Goal: Information Seeking & Learning: Learn about a topic

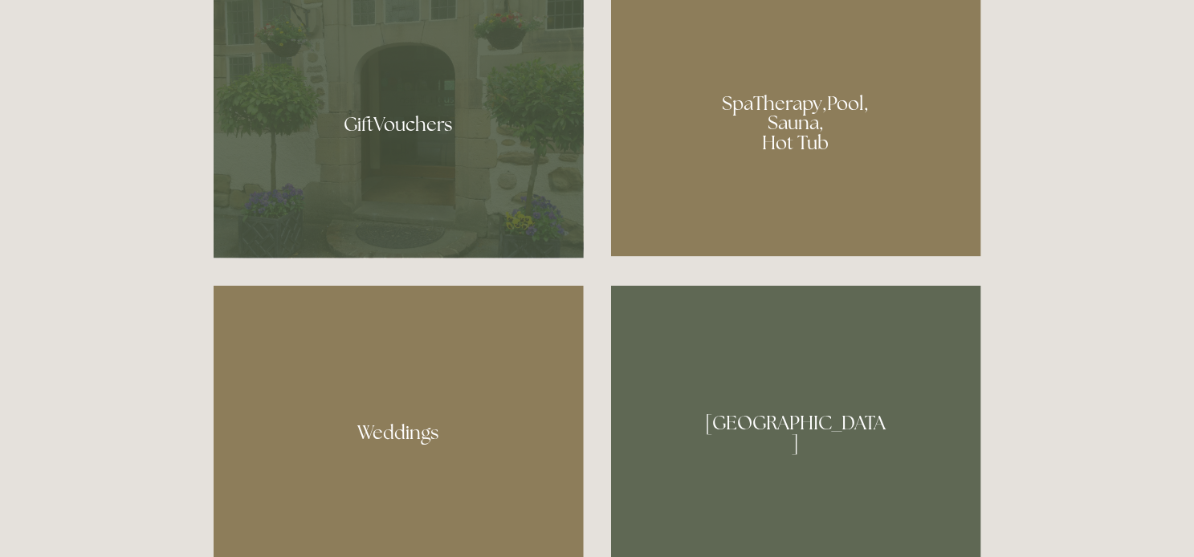
scroll to position [1288, 0]
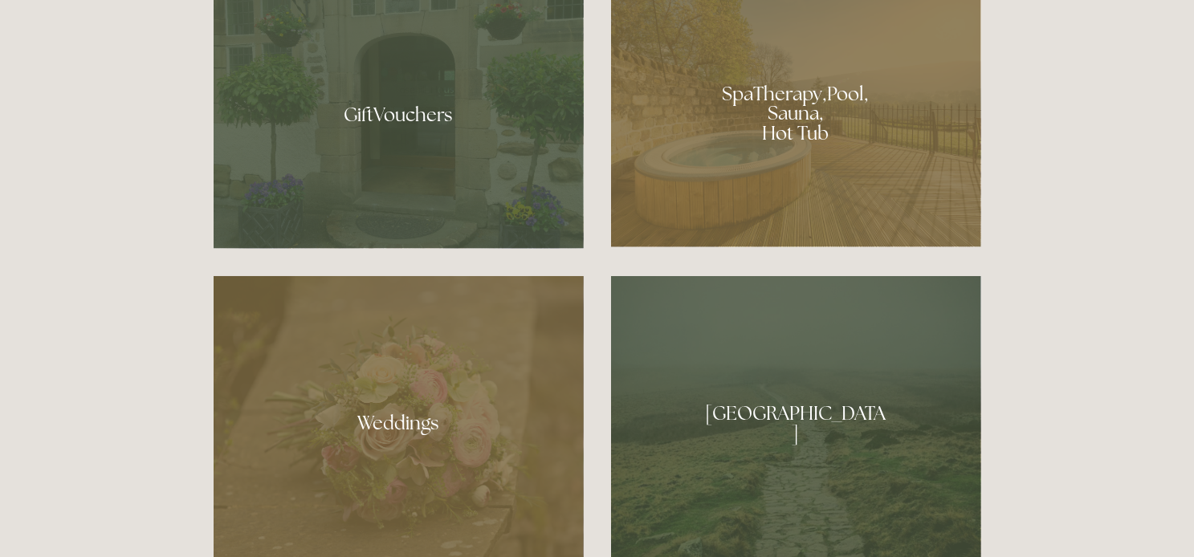
click at [446, 161] on div at bounding box center [399, 108] width 370 height 279
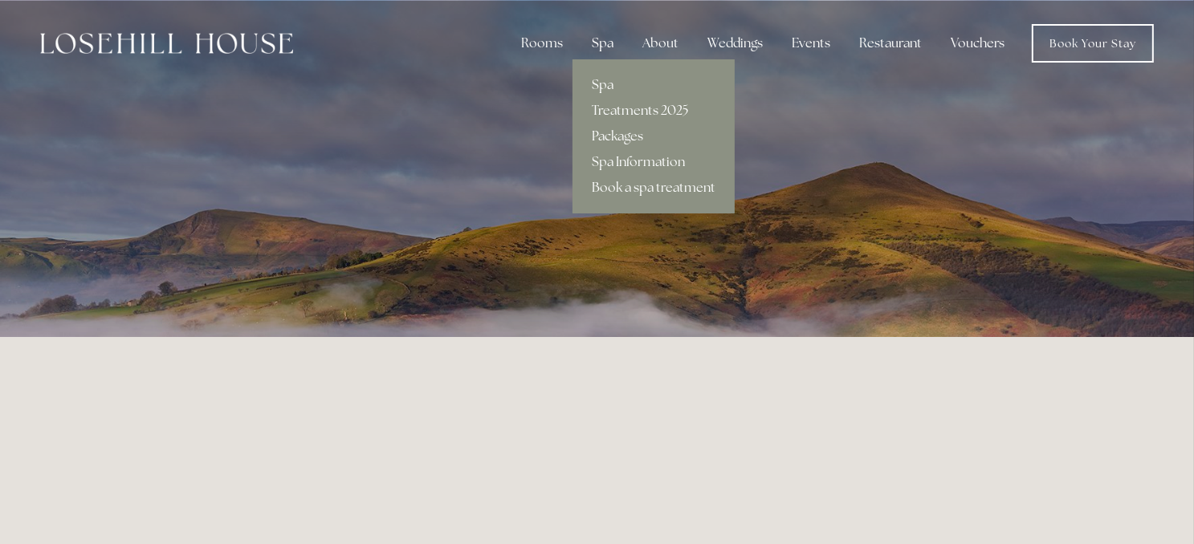
click at [618, 41] on div "Spa" at bounding box center [602, 43] width 47 height 32
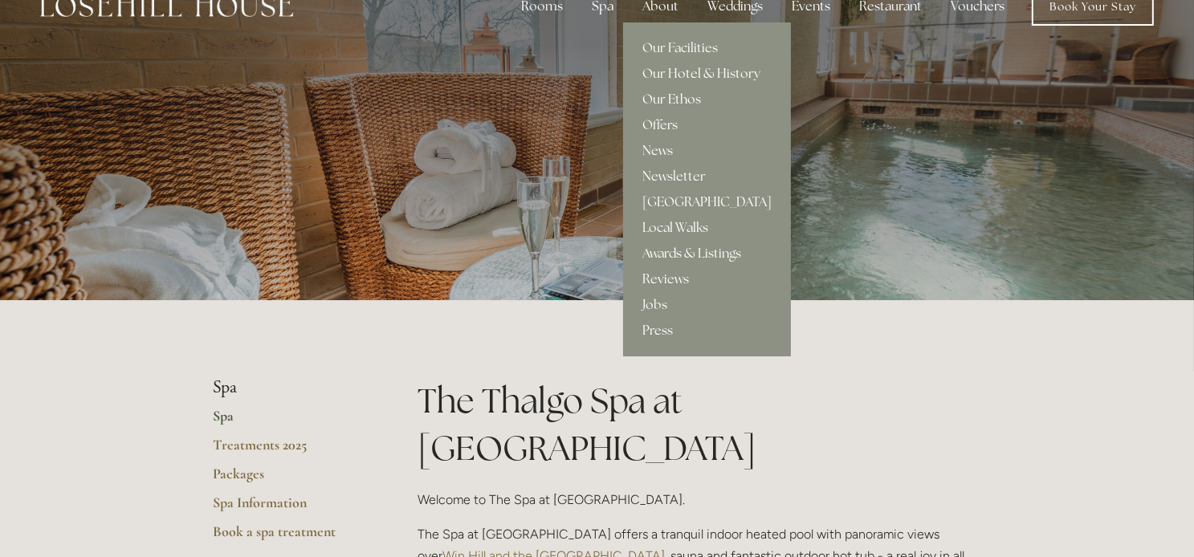
scroll to position [39, 0]
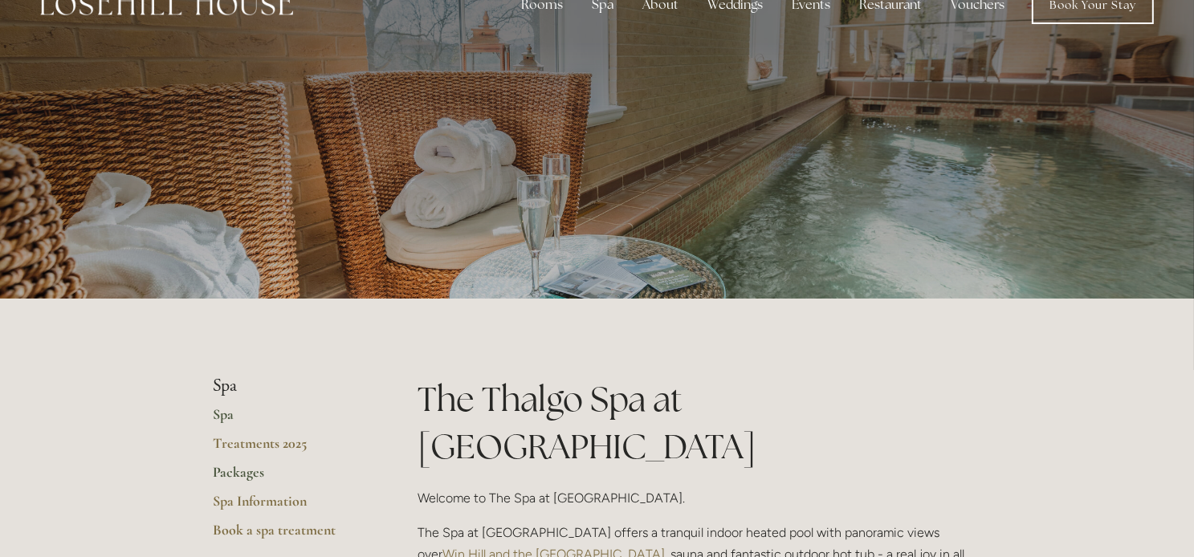
click at [251, 475] on link "Packages" at bounding box center [290, 477] width 153 height 29
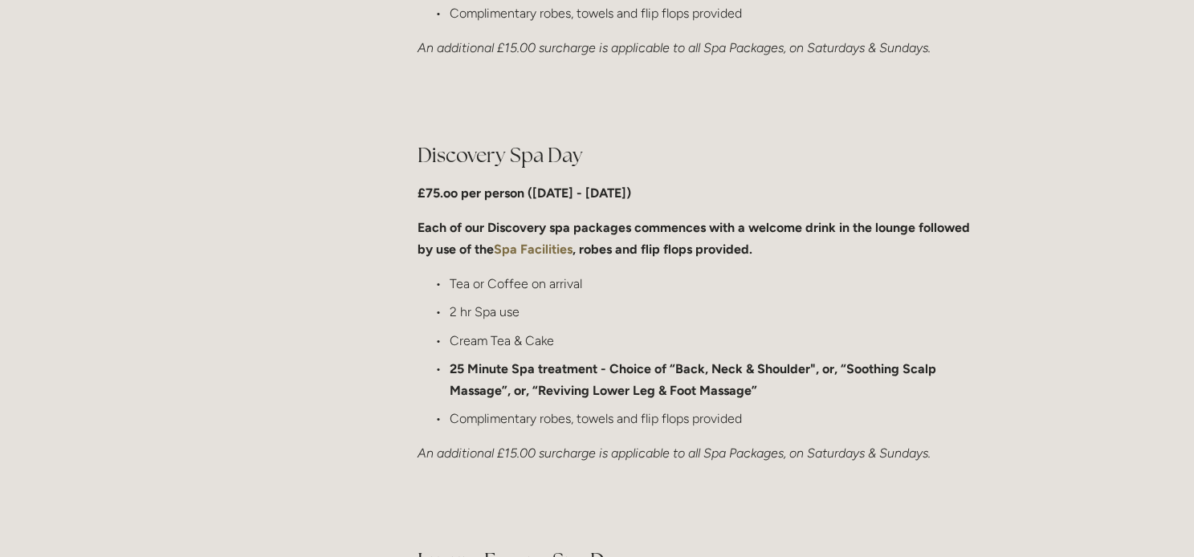
scroll to position [1165, 0]
click at [560, 283] on p "Tea or Coffee on arrival" at bounding box center [715, 283] width 531 height 22
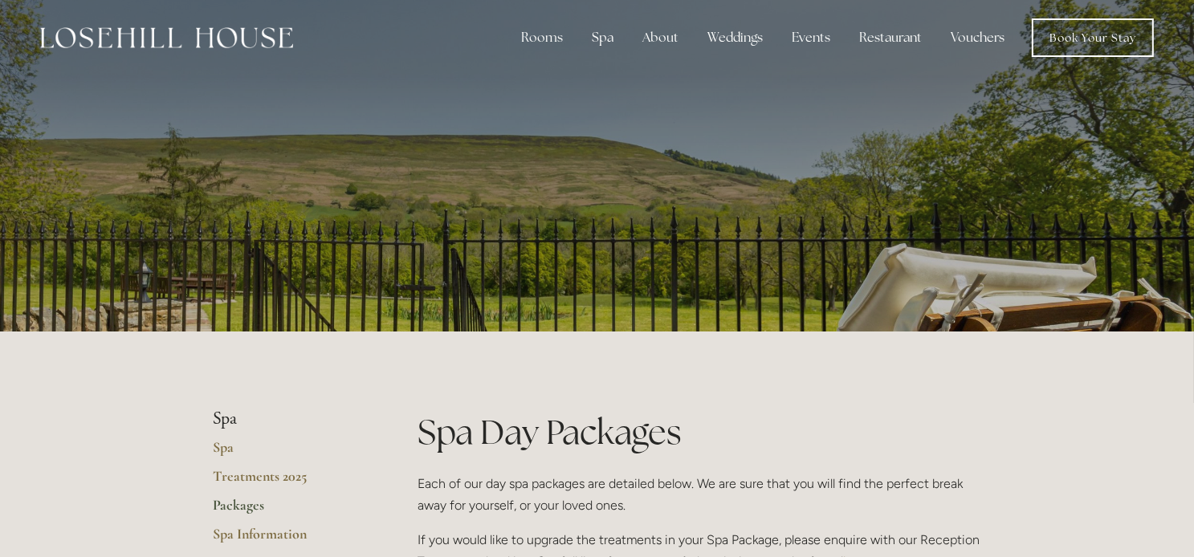
scroll to position [0, 0]
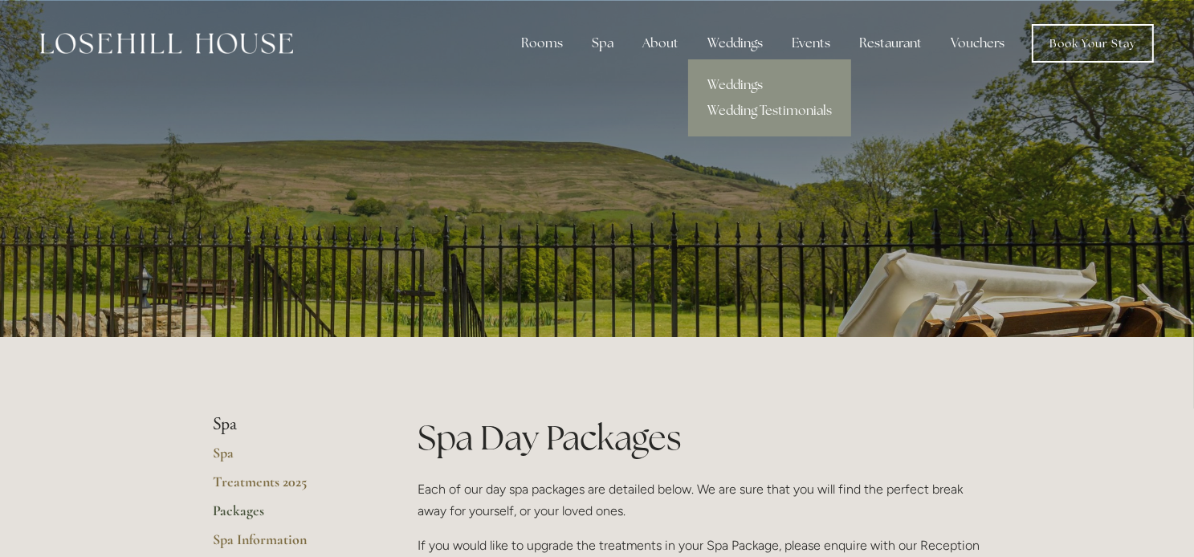
click at [724, 43] on div "Weddings" at bounding box center [735, 43] width 81 height 32
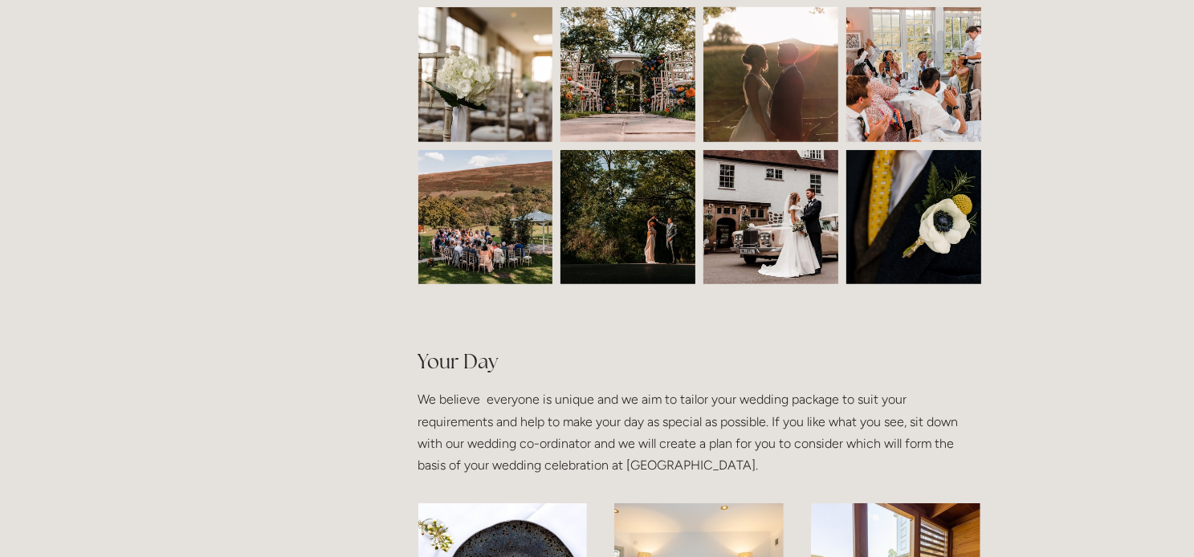
scroll to position [747, 0]
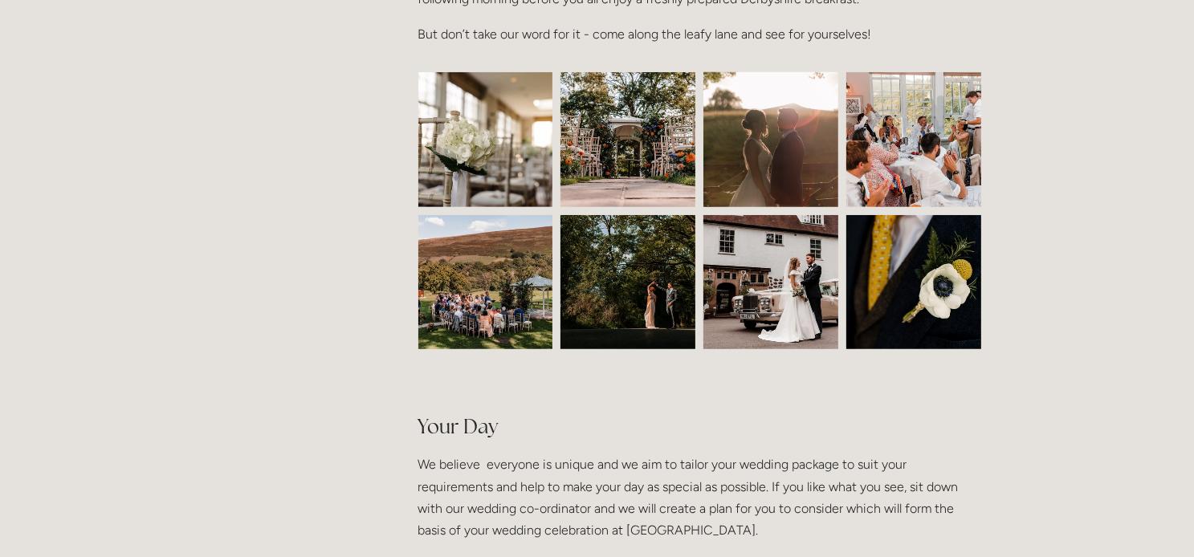
click at [485, 154] on img at bounding box center [486, 139] width 202 height 135
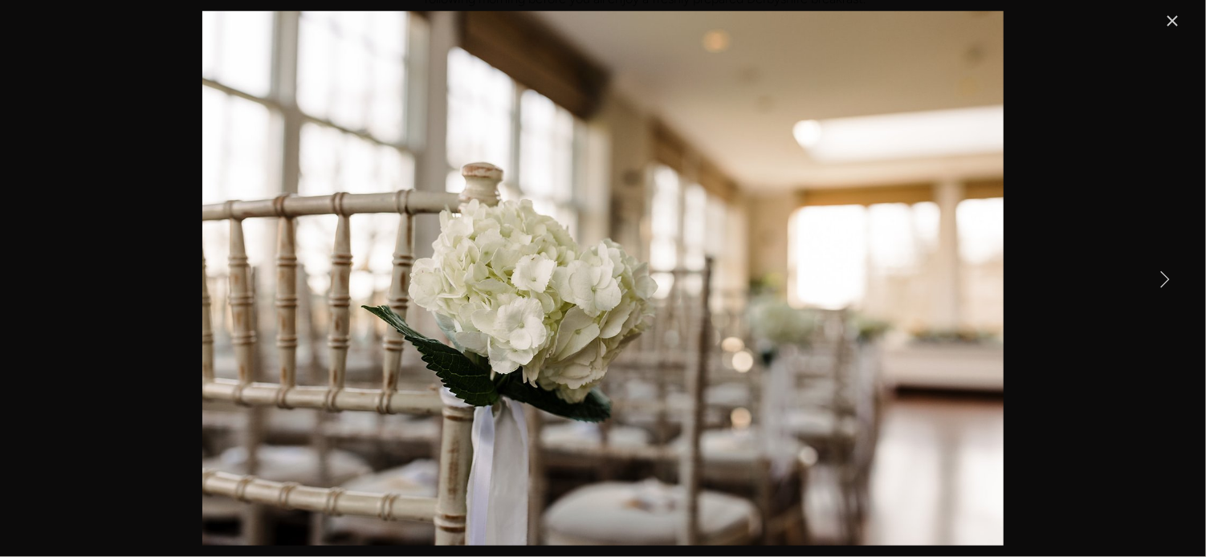
click at [1163, 283] on link "Next Item" at bounding box center [1164, 278] width 35 height 35
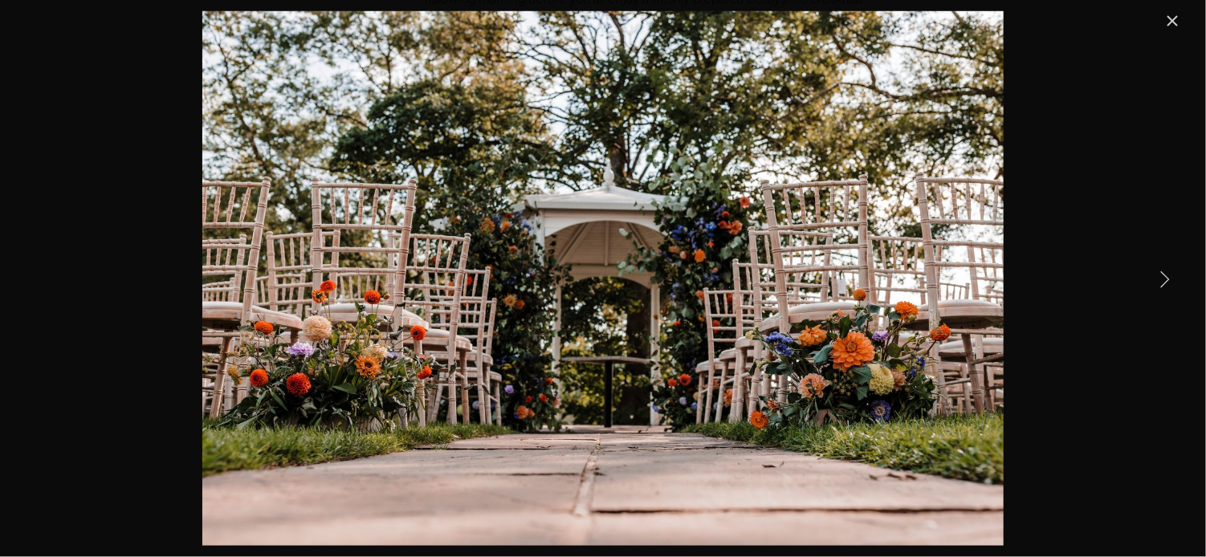
click at [1163, 283] on link "Next Item" at bounding box center [1164, 278] width 35 height 35
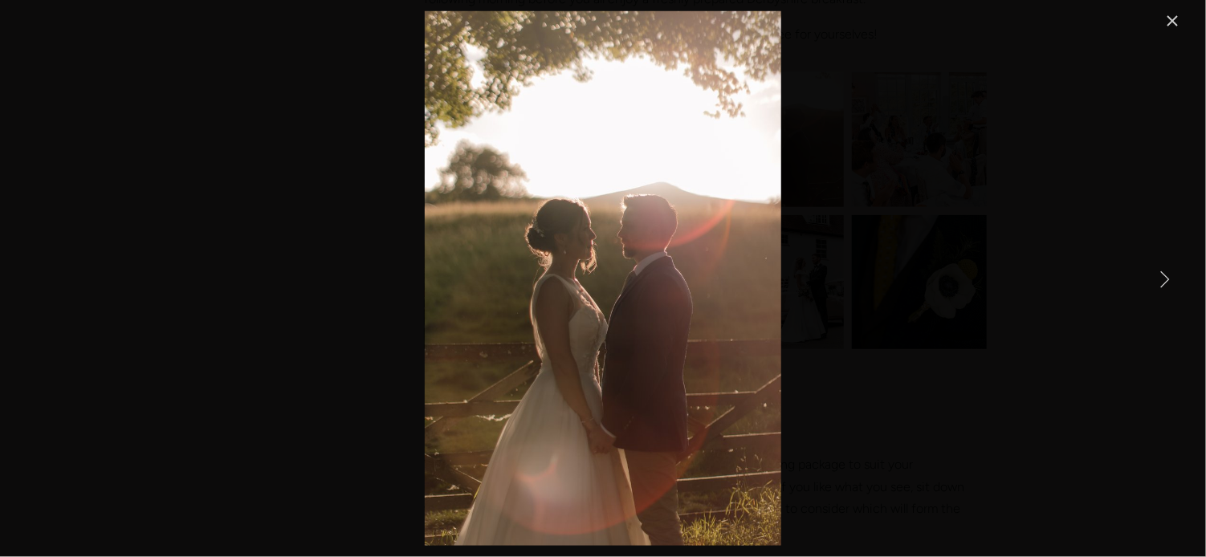
click at [1163, 283] on link "Next Item" at bounding box center [1164, 278] width 35 height 35
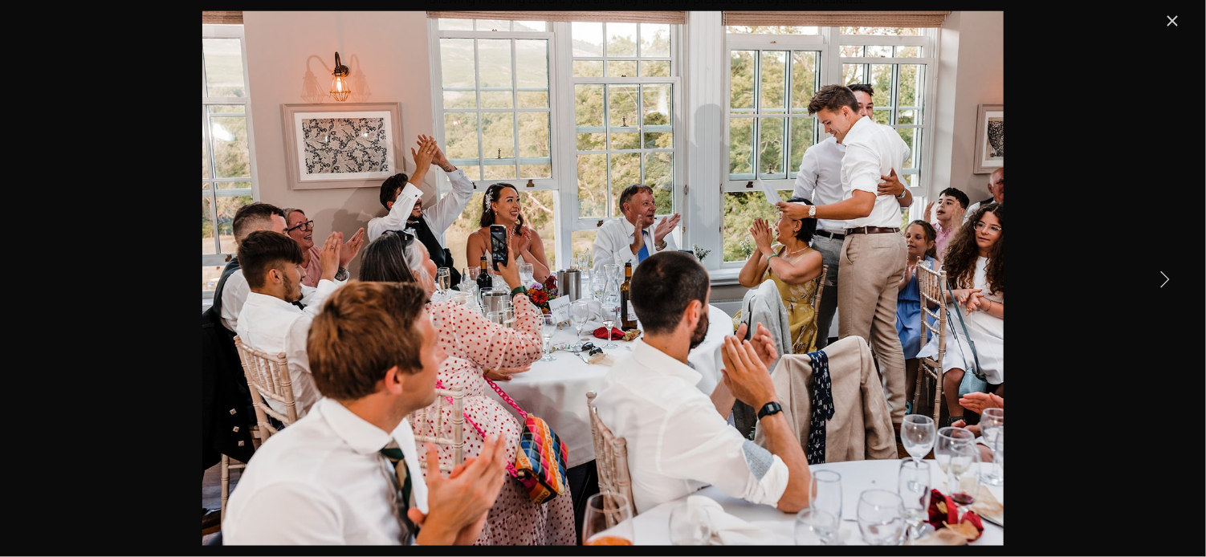
click at [1163, 283] on link "Next Item" at bounding box center [1164, 278] width 35 height 35
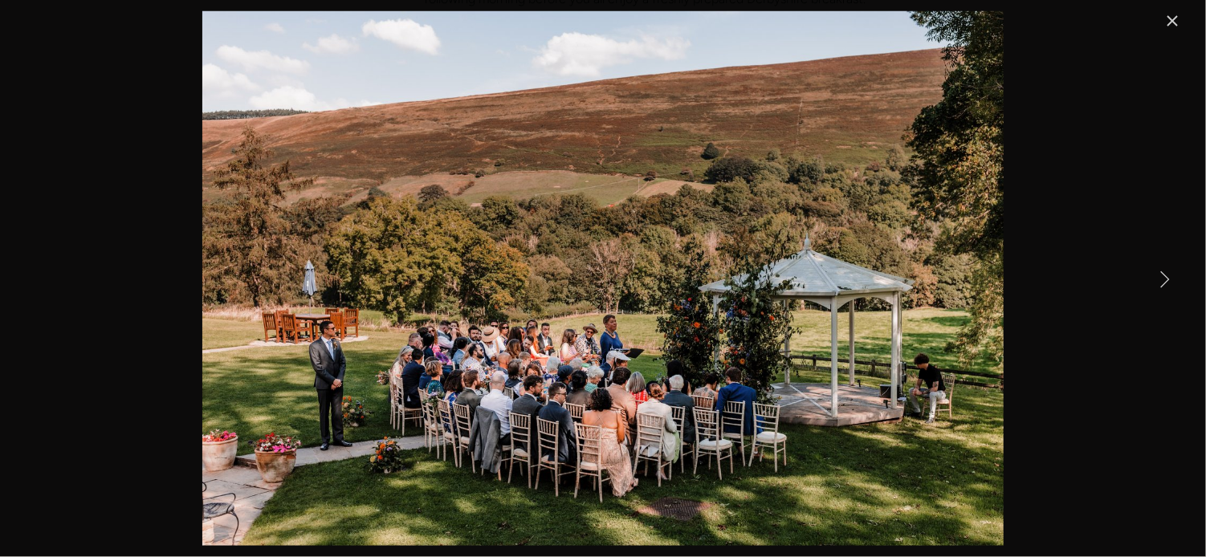
click at [1163, 283] on link "Next Item" at bounding box center [1164, 278] width 35 height 35
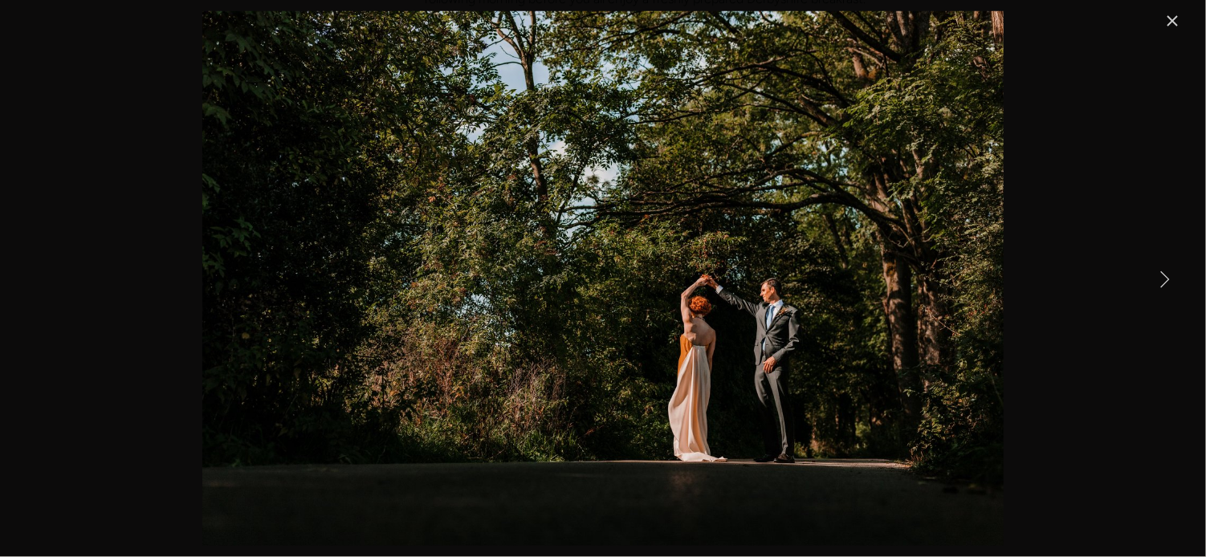
click at [1163, 283] on link "Next Item" at bounding box center [1164, 278] width 35 height 35
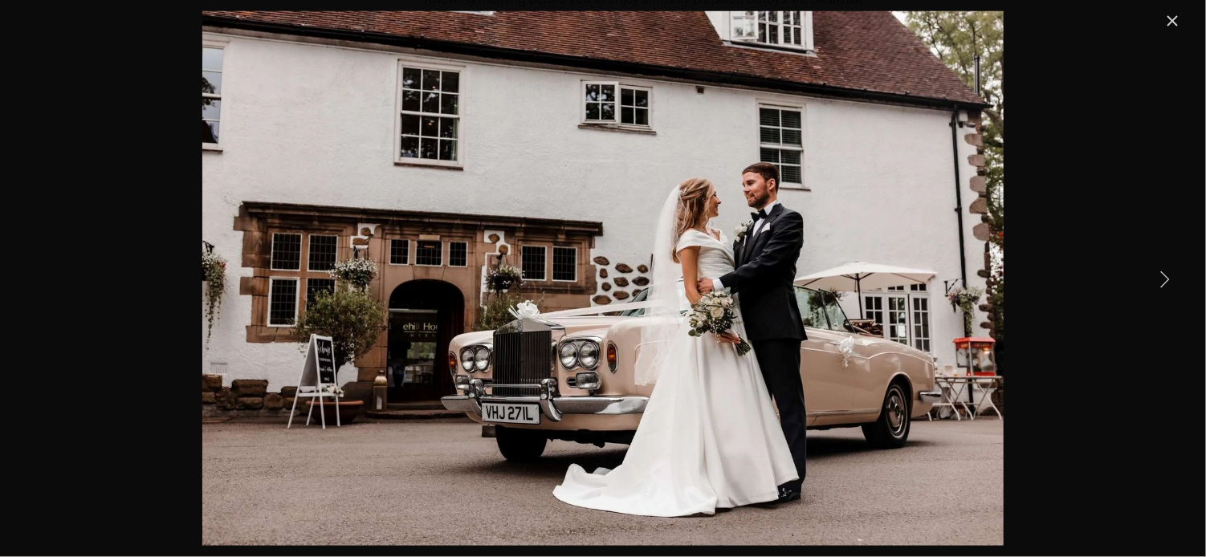
click at [1163, 283] on link "Next Item" at bounding box center [1164, 278] width 35 height 35
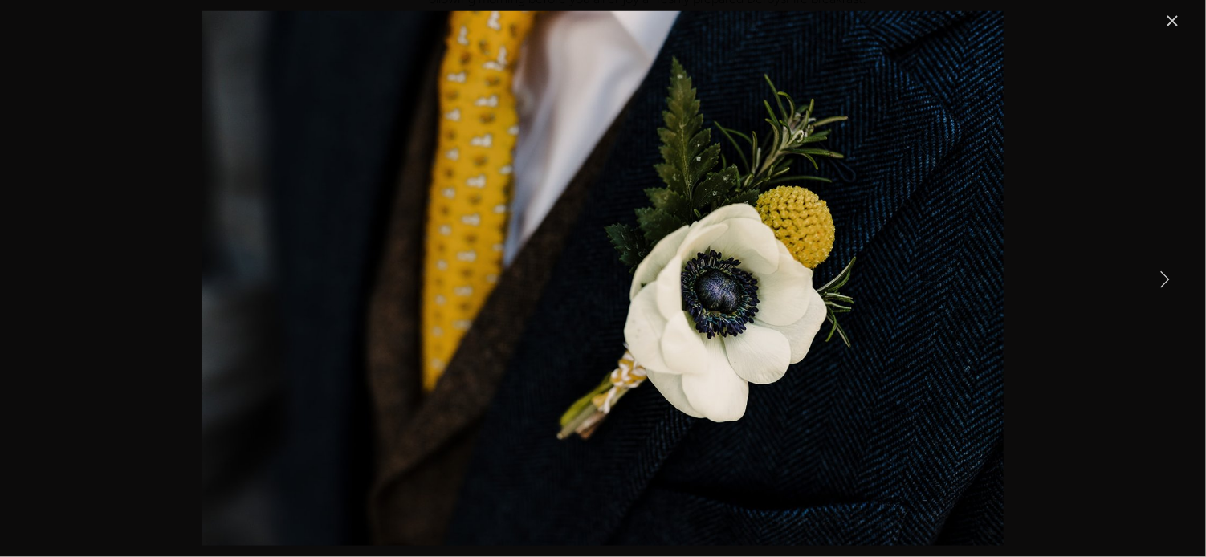
click at [1163, 283] on link "Next Item" at bounding box center [1164, 278] width 35 height 35
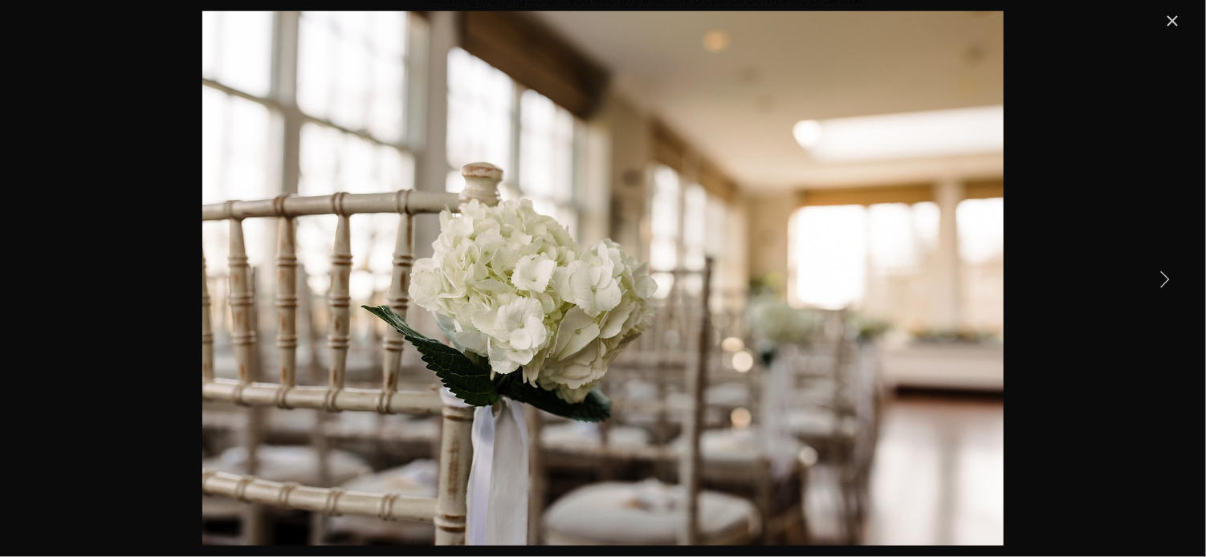
click at [1159, 21] on div "Orangery Restaurant Exclusive-Use Wedding Chairs set-up for an exclusive-use we…" at bounding box center [603, 278] width 1158 height 535
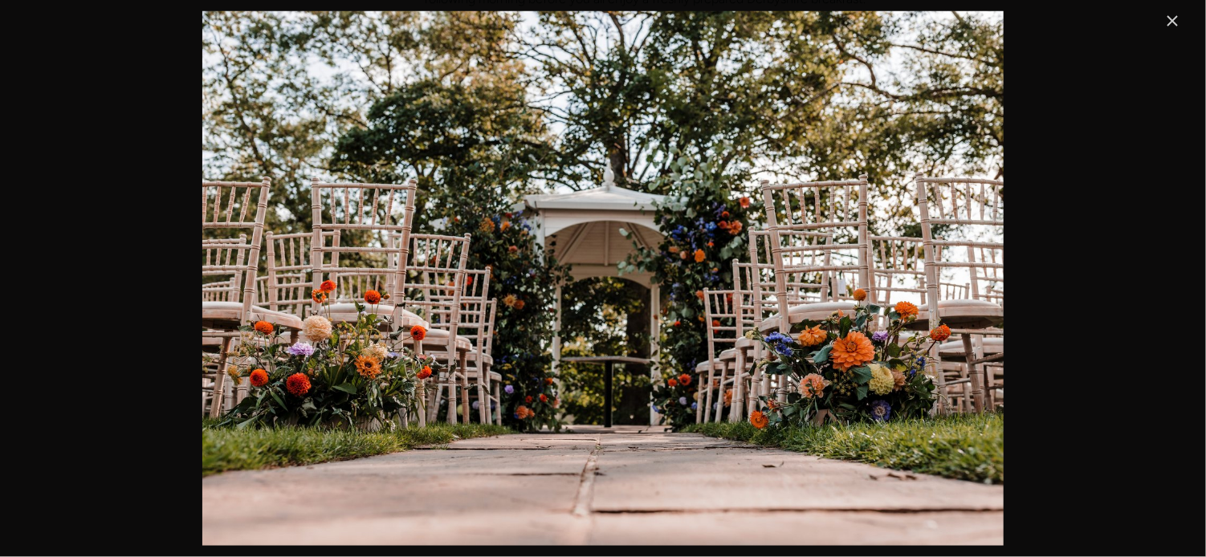
click at [1172, 19] on link "Close" at bounding box center [1172, 20] width 19 height 19
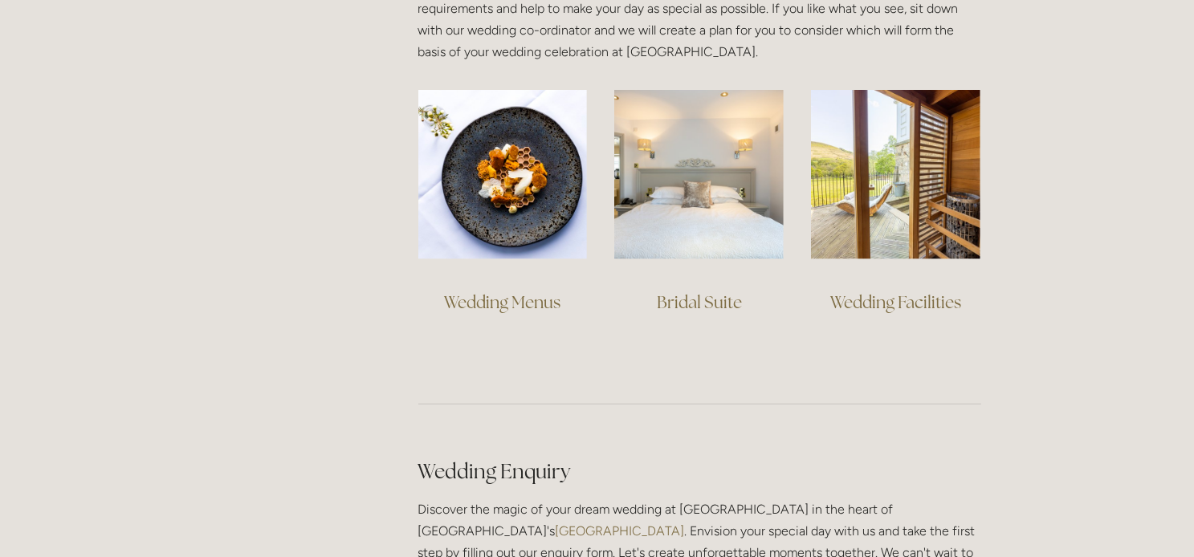
scroll to position [1241, 0]
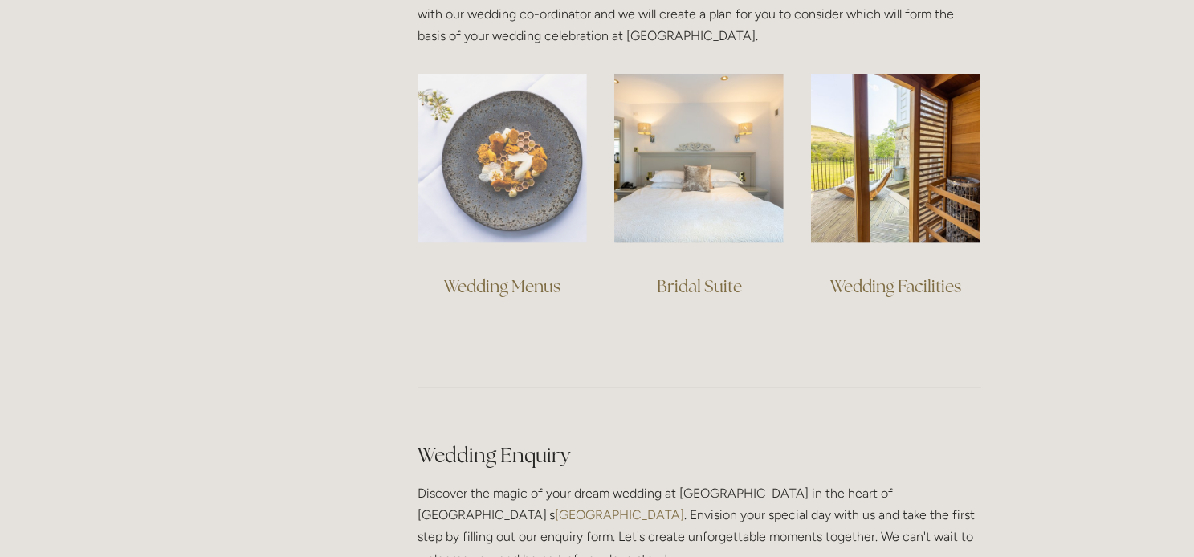
click at [511, 194] on img at bounding box center [502, 158] width 169 height 169
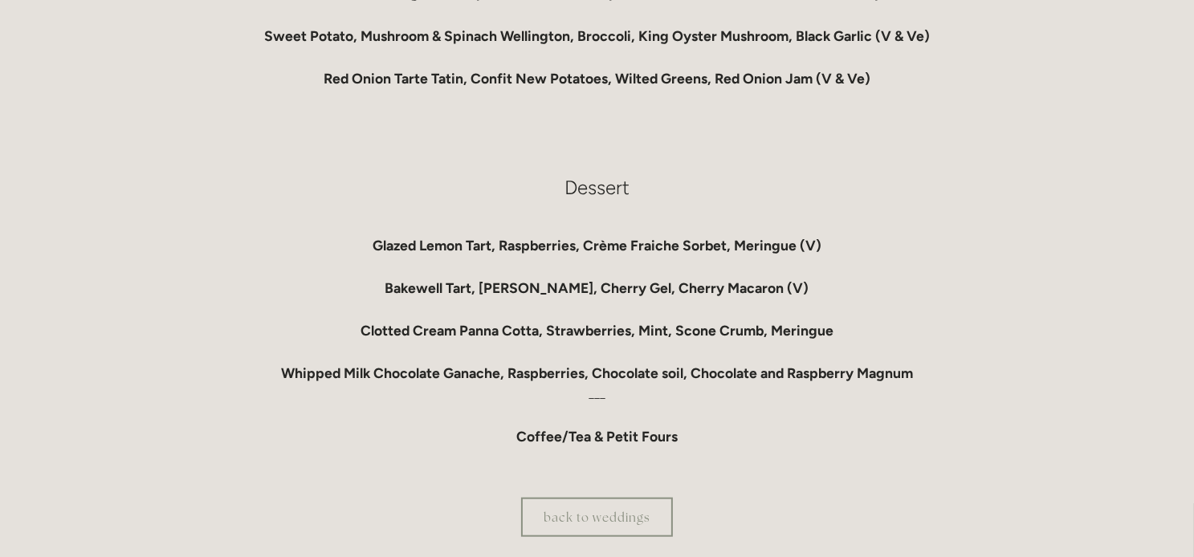
scroll to position [1358, 0]
